Goal: Obtain resource: Download file/media

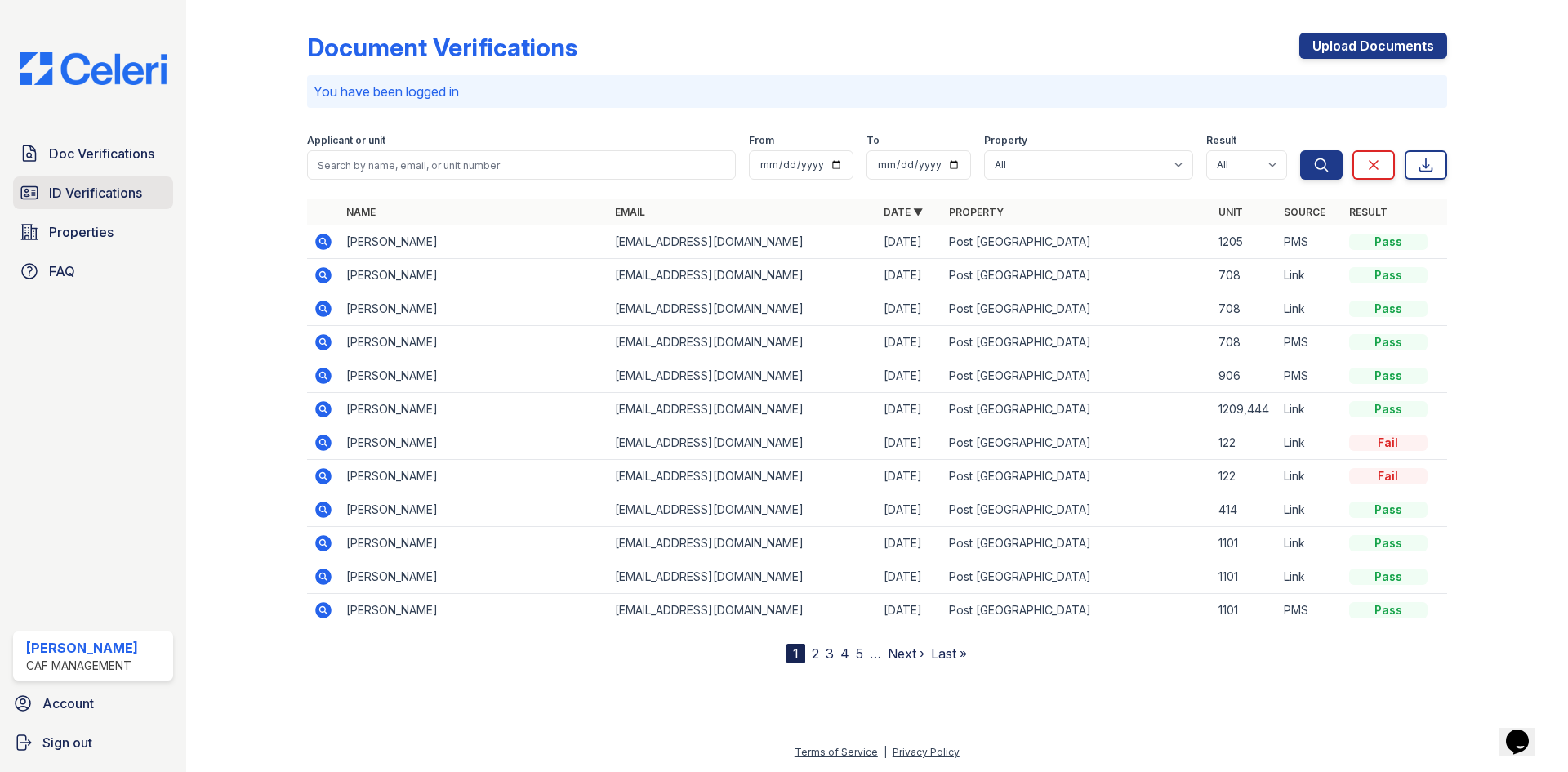
click at [110, 193] on span "ID Verifications" at bounding box center [96, 193] width 93 height 19
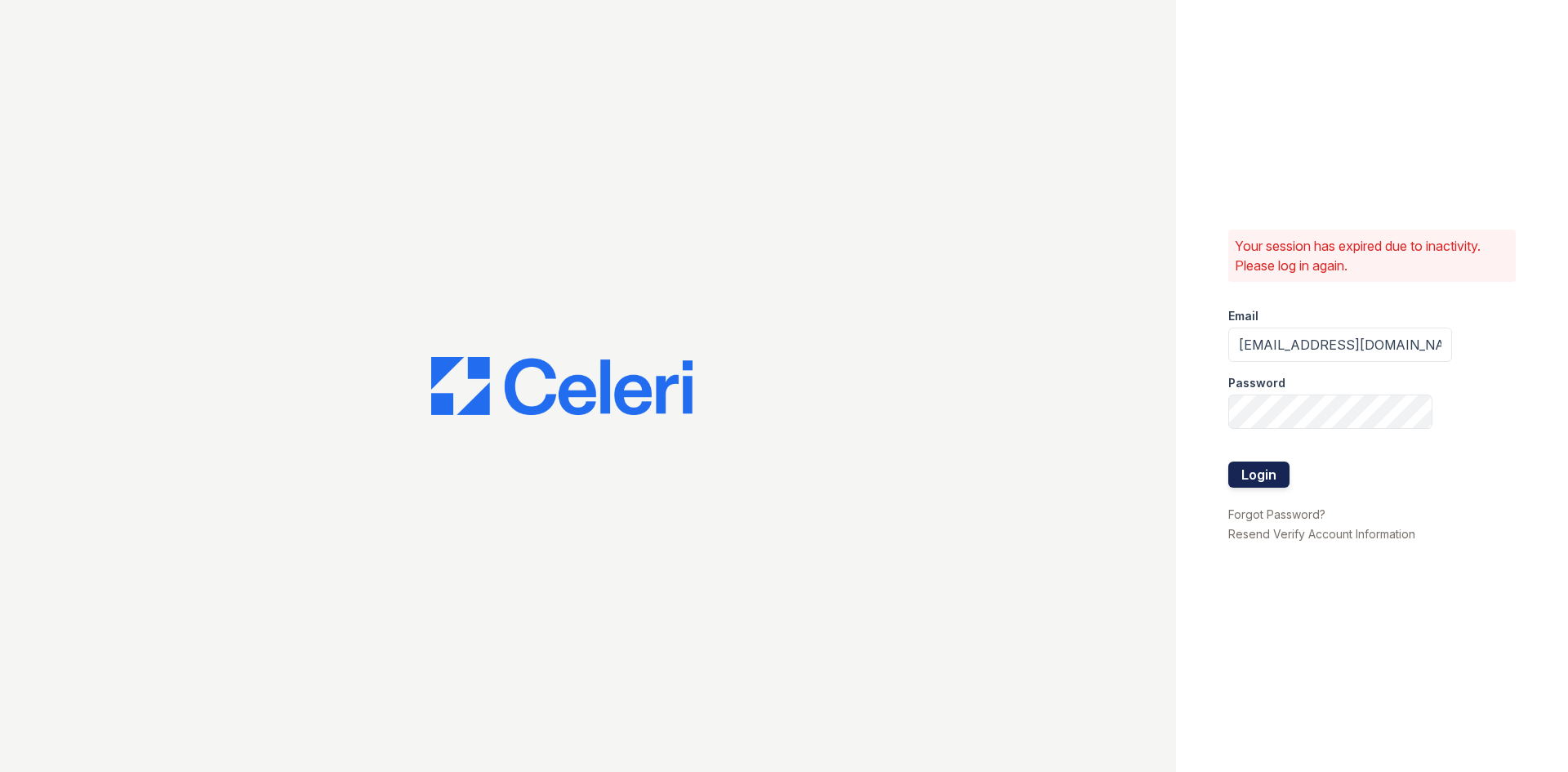
click at [1265, 481] on button "Login" at bounding box center [1259, 475] width 61 height 26
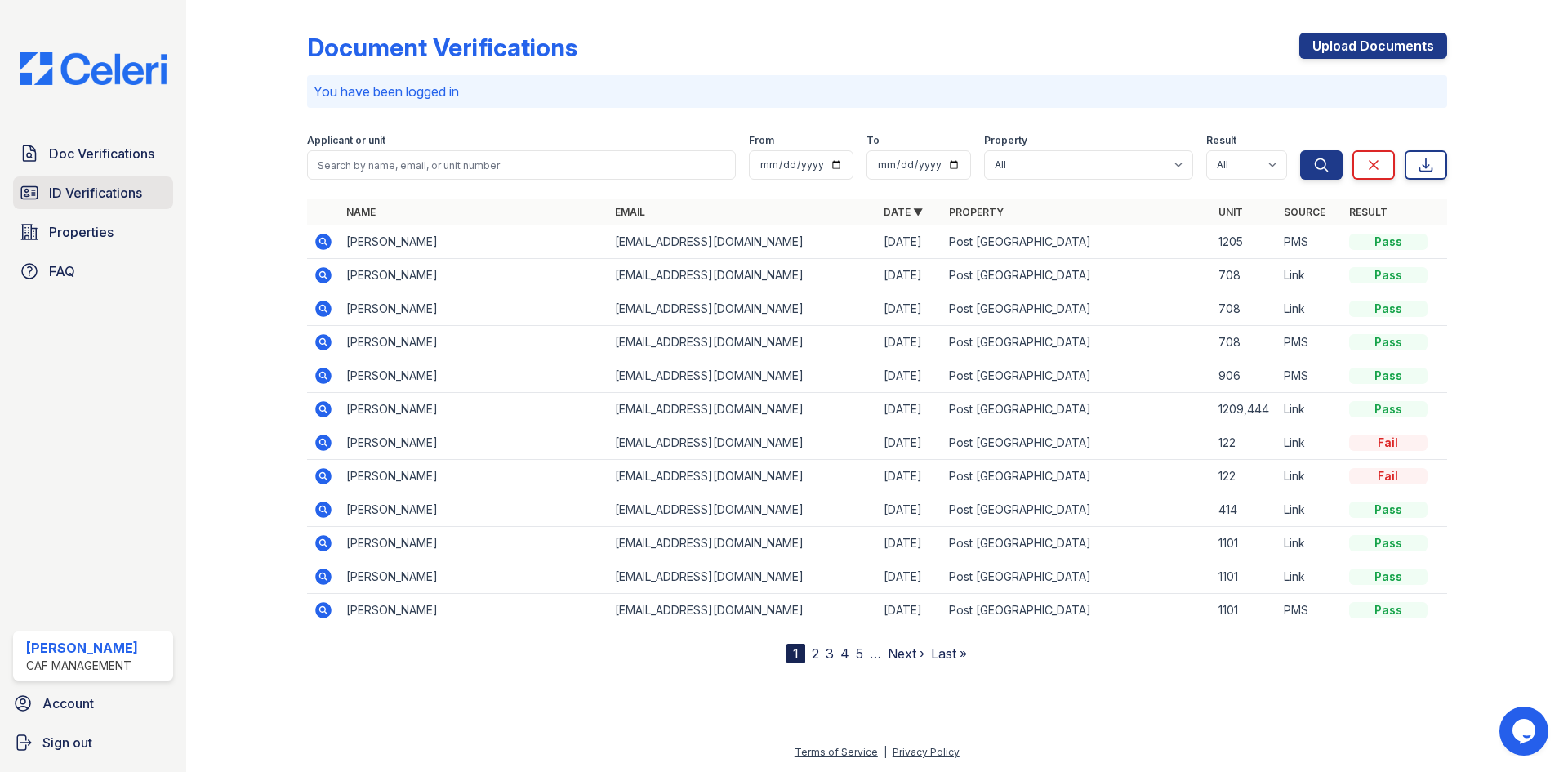
click at [89, 195] on span "ID Verifications" at bounding box center [96, 193] width 93 height 19
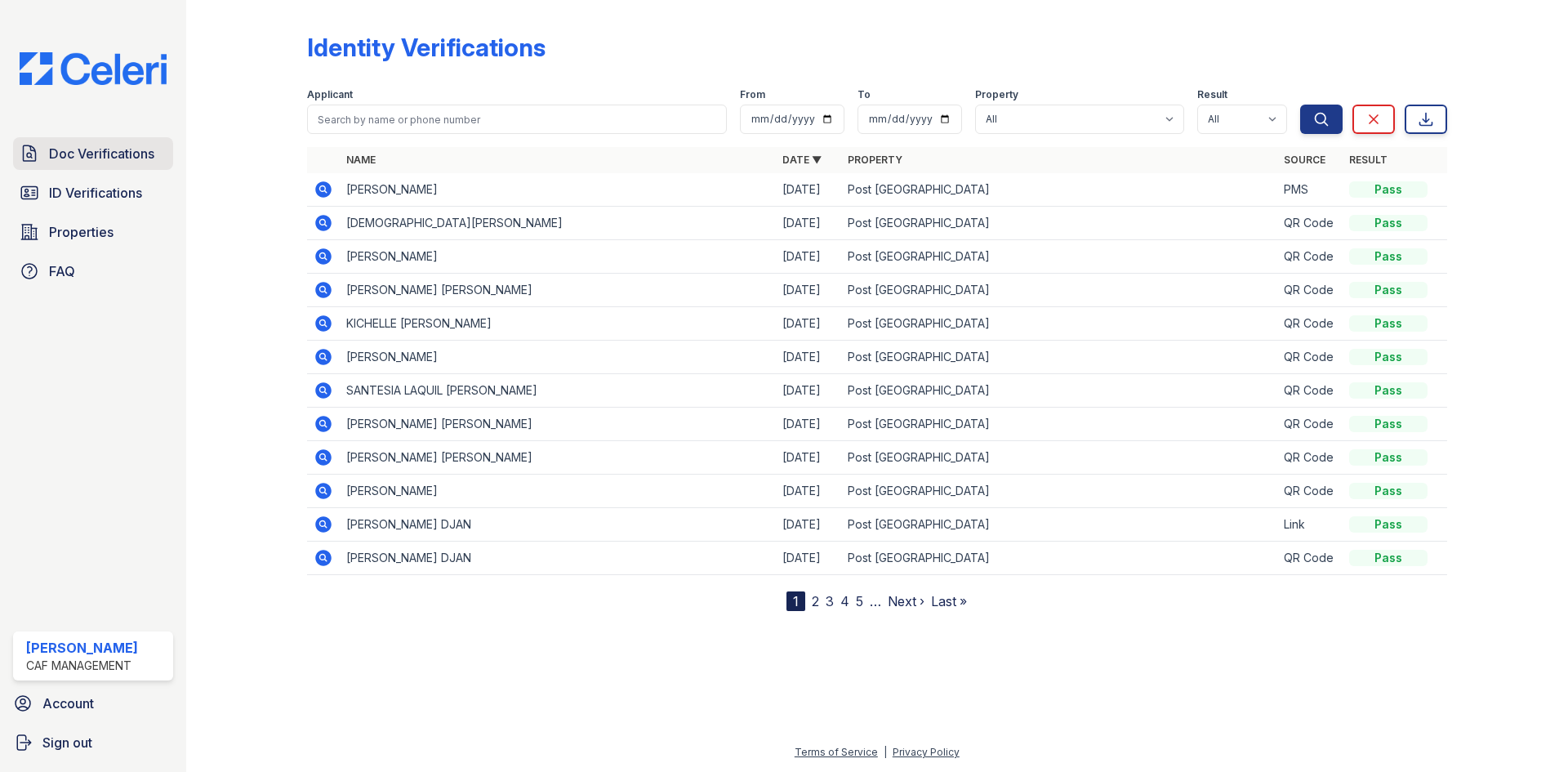
drag, startPoint x: 106, startPoint y: 159, endPoint x: 118, endPoint y: 161, distance: 12.2
click at [108, 159] on span "Doc Verifications" at bounding box center [102, 154] width 105 height 19
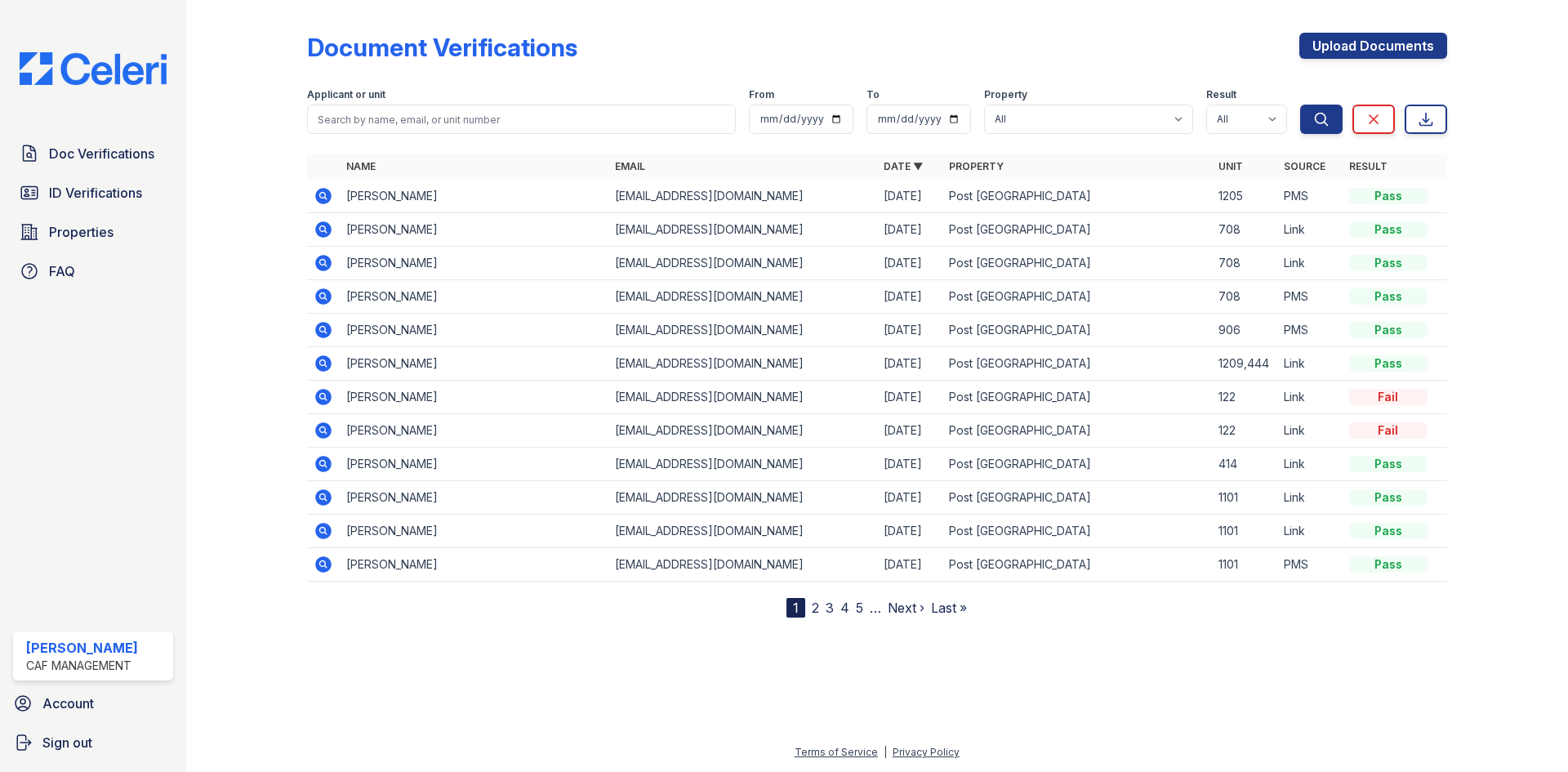
click at [321, 193] on icon at bounding box center [324, 196] width 19 height 19
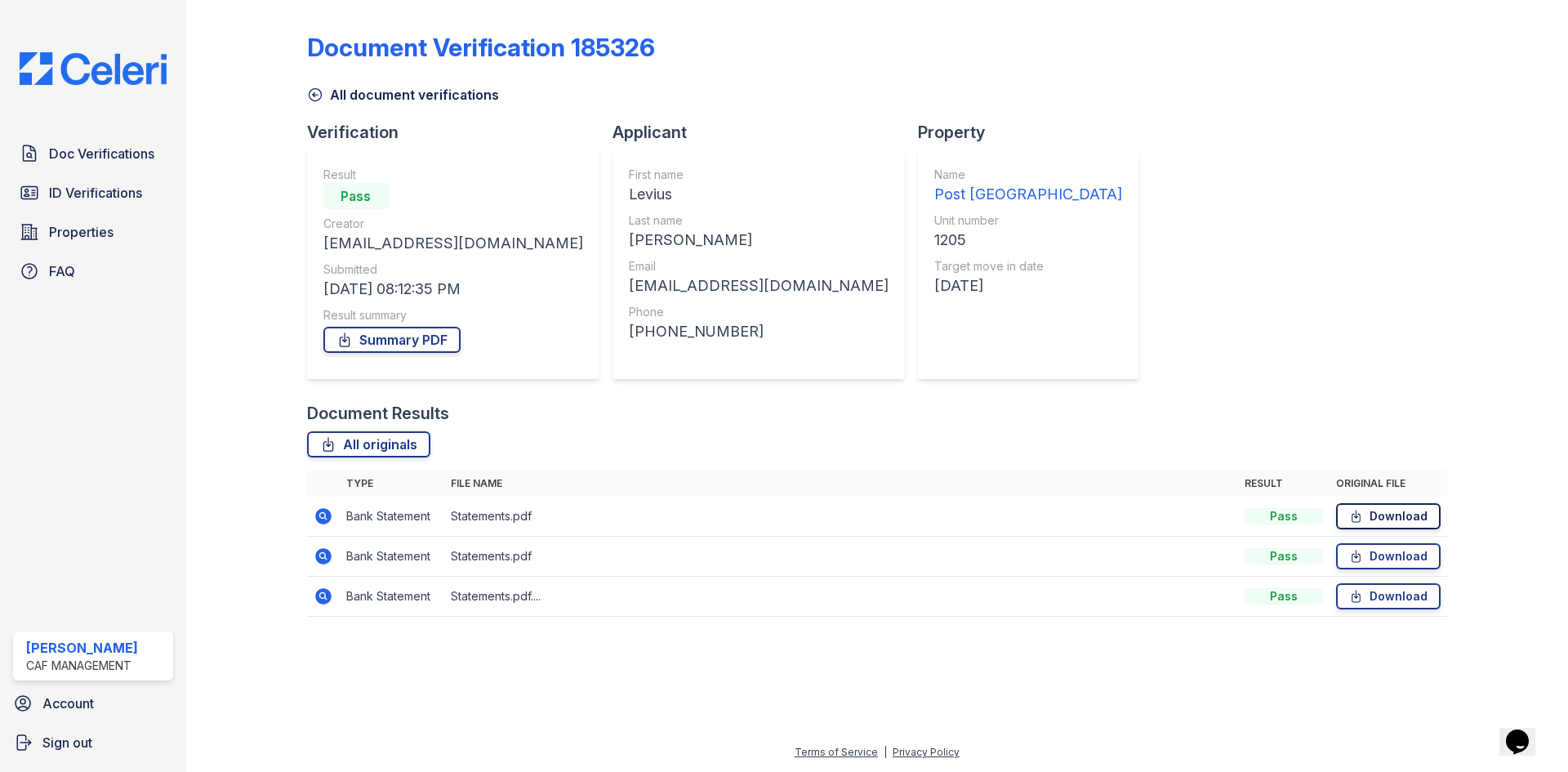
click at [1401, 505] on link "Download" at bounding box center [1388, 517] width 104 height 26
click at [1370, 563] on link "Download" at bounding box center [1388, 556] width 104 height 26
click at [1432, 586] on link "Download" at bounding box center [1388, 597] width 104 height 26
click at [1009, 148] on div "Document Verification 185326 All document verifications Verification Result Pas…" at bounding box center [877, 319] width 1140 height 626
click at [88, 201] on span "ID Verifications" at bounding box center [96, 193] width 93 height 19
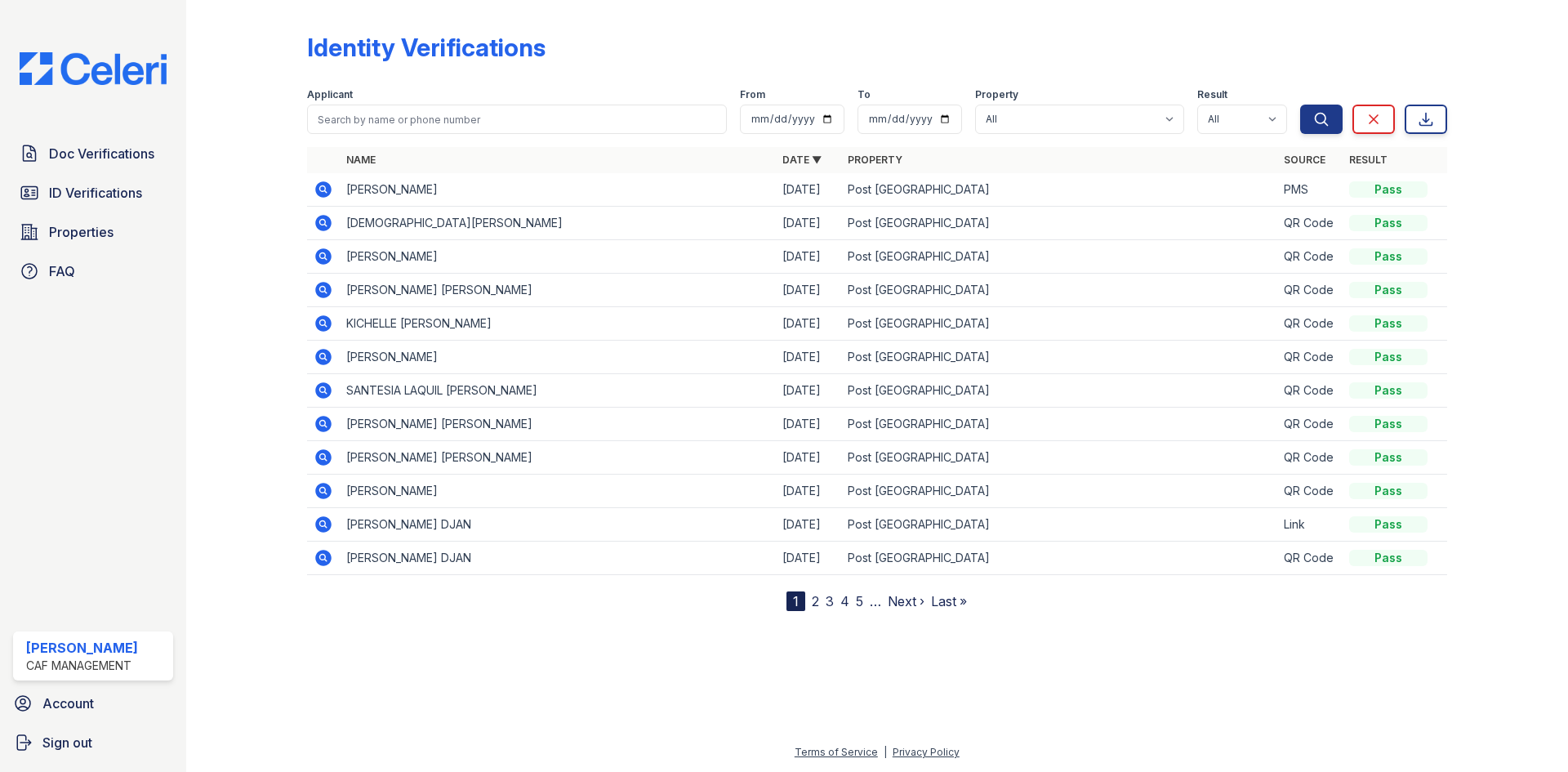
click at [317, 186] on icon at bounding box center [323, 189] width 17 height 17
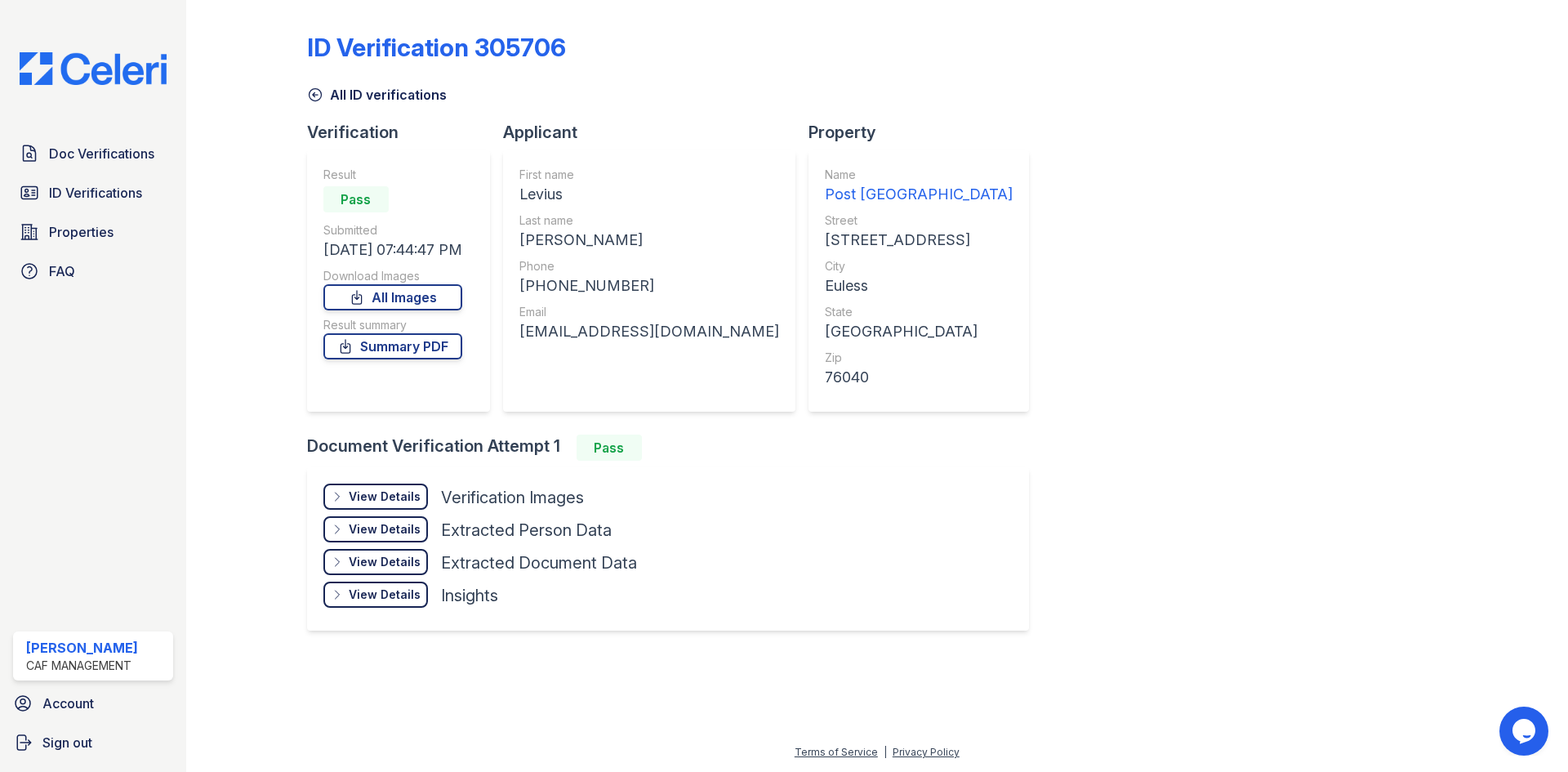
click at [409, 495] on div "View Details" at bounding box center [385, 497] width 72 height 17
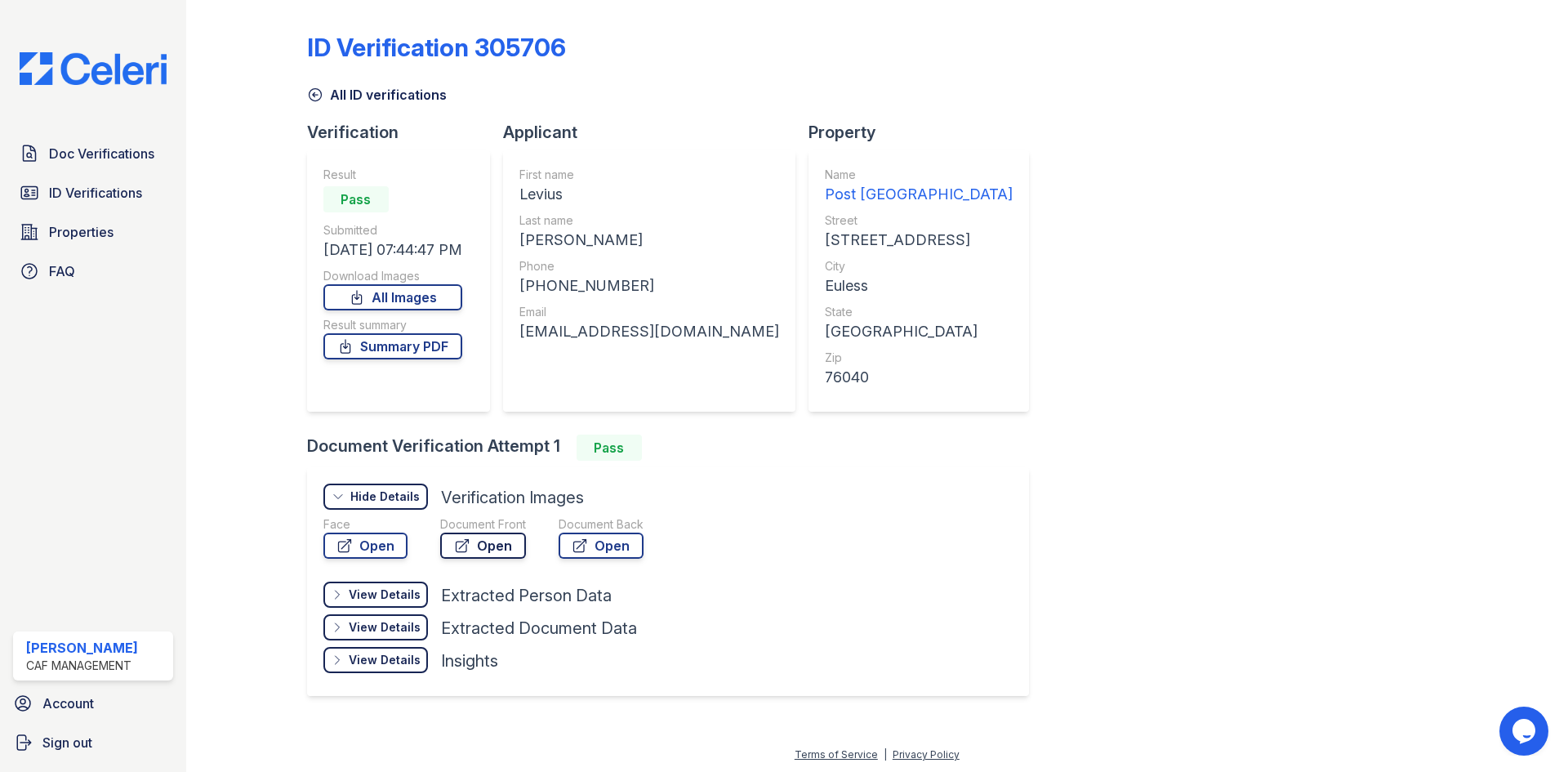
click at [481, 546] on link "Open" at bounding box center [483, 546] width 86 height 26
click at [93, 197] on span "ID Verifications" at bounding box center [96, 193] width 93 height 19
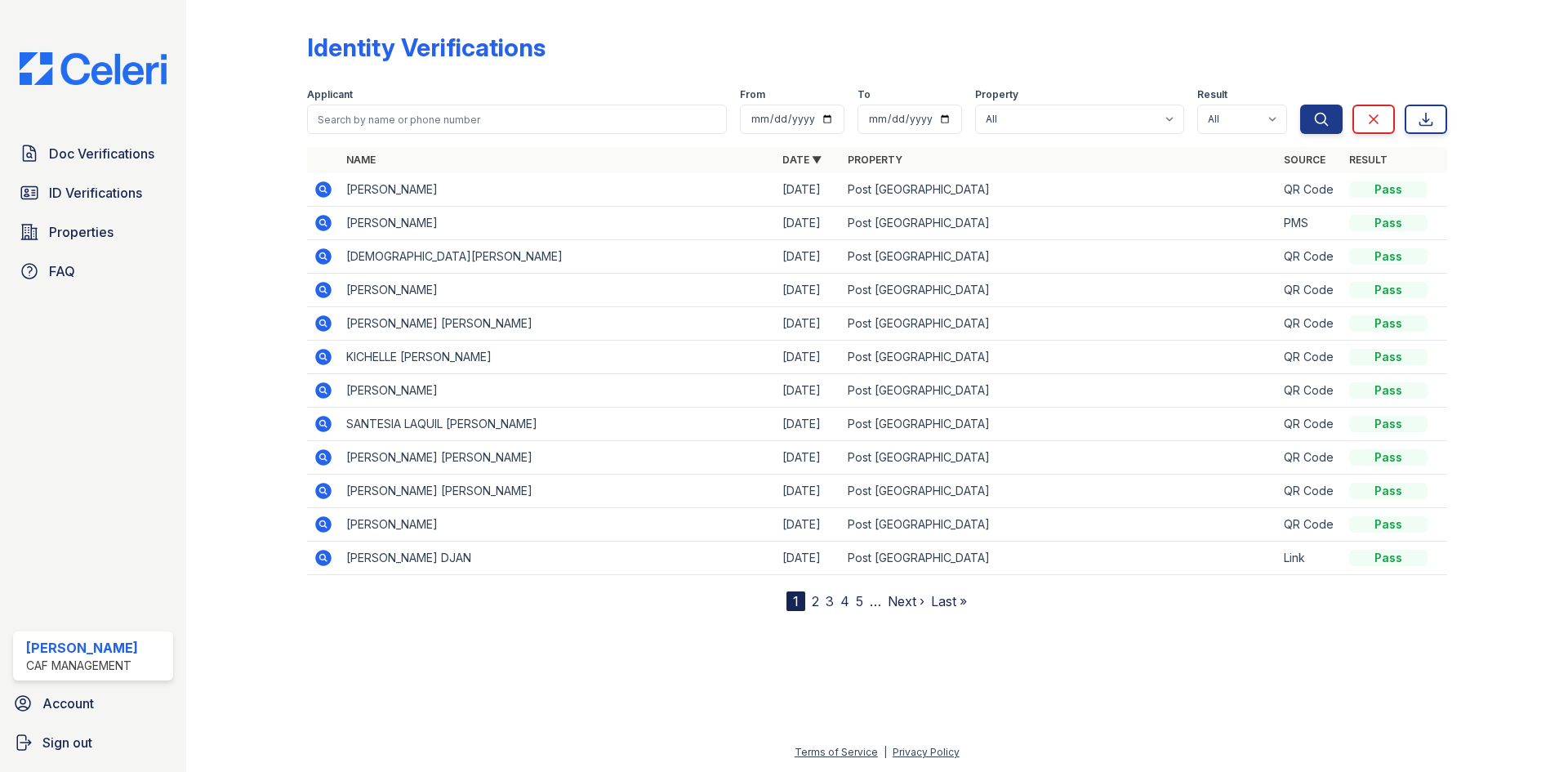
click at [327, 189] on icon at bounding box center [323, 189] width 17 height 17
